Goal: Task Accomplishment & Management: Use online tool/utility

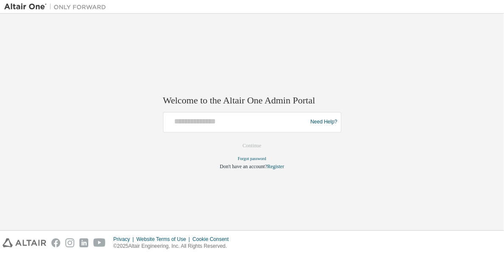
click at [221, 133] on form "Need Help? Please make sure that you provide your Global Login as email (e.g. @…" at bounding box center [252, 141] width 178 height 58
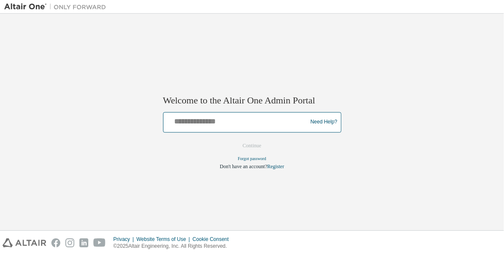
click at [221, 123] on input "text" at bounding box center [237, 120] width 140 height 12
type input "**********"
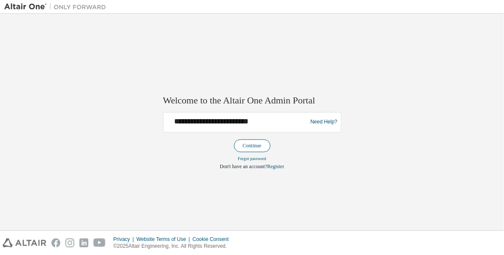
click at [245, 147] on button "Continue" at bounding box center [252, 145] width 37 height 13
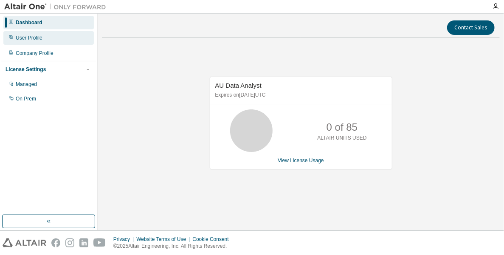
click at [57, 34] on div "User Profile" at bounding box center [48, 38] width 91 height 14
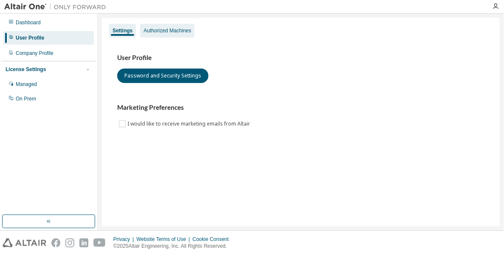
click at [182, 33] on div "Authorized Machines" at bounding box center [168, 30] width 48 height 7
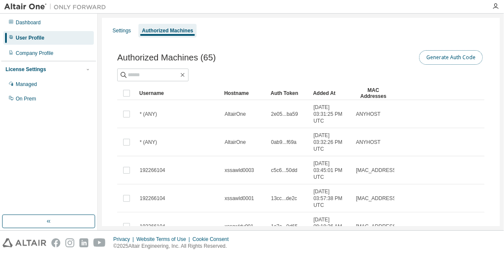
click at [433, 55] on button "Generate Auth Code" at bounding box center [451, 57] width 64 height 14
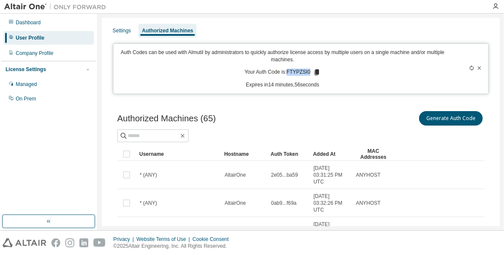
drag, startPoint x: 288, startPoint y: 72, endPoint x: 309, endPoint y: 72, distance: 21.7
click at [309, 72] on p "Your Auth Code is: FTYPZSI0" at bounding box center [283, 72] width 76 height 8
copy p "FTYPZSI0"
